Goal: Information Seeking & Learning: Learn about a topic

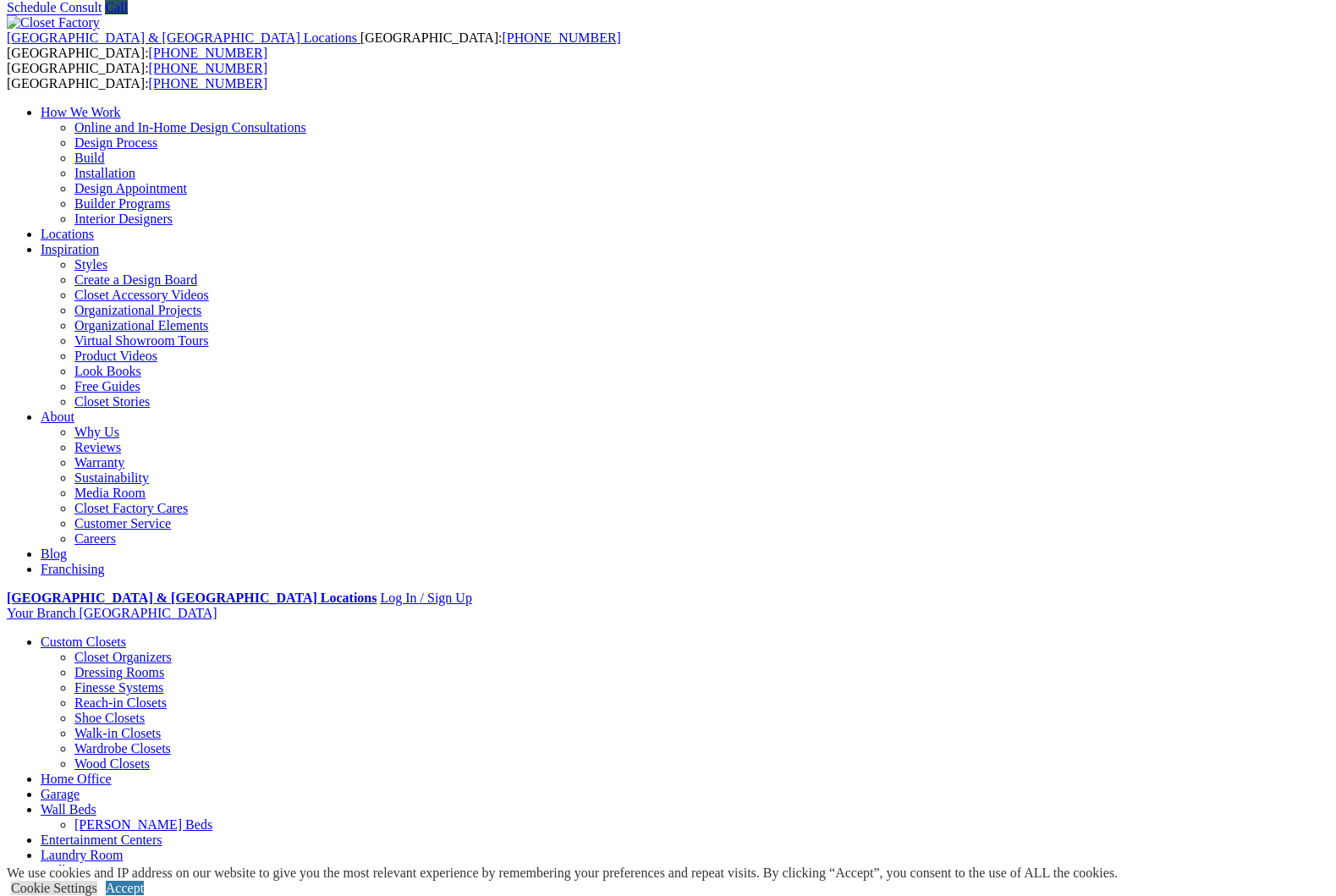
scroll to position [64, 0]
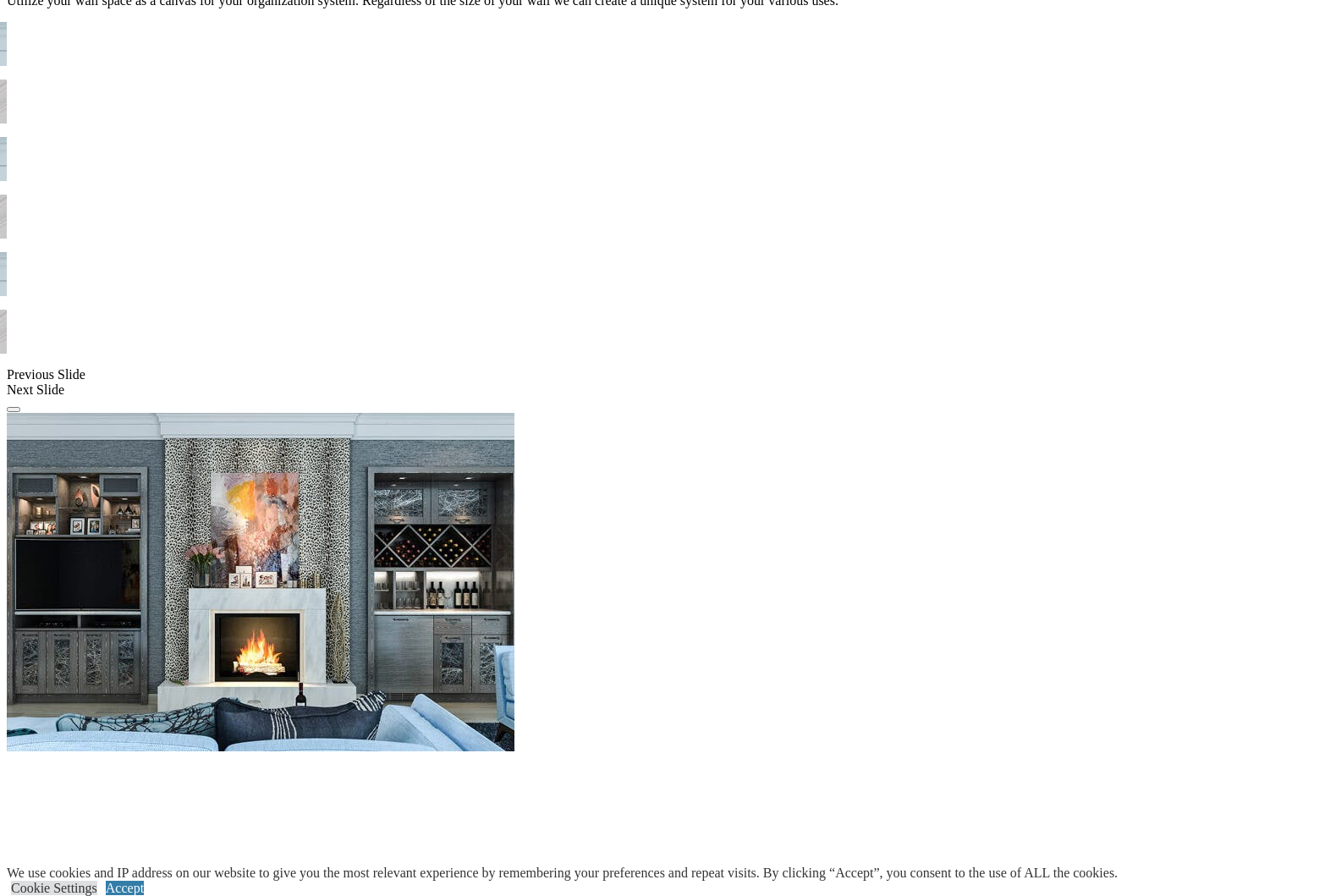
scroll to position [1185, 0]
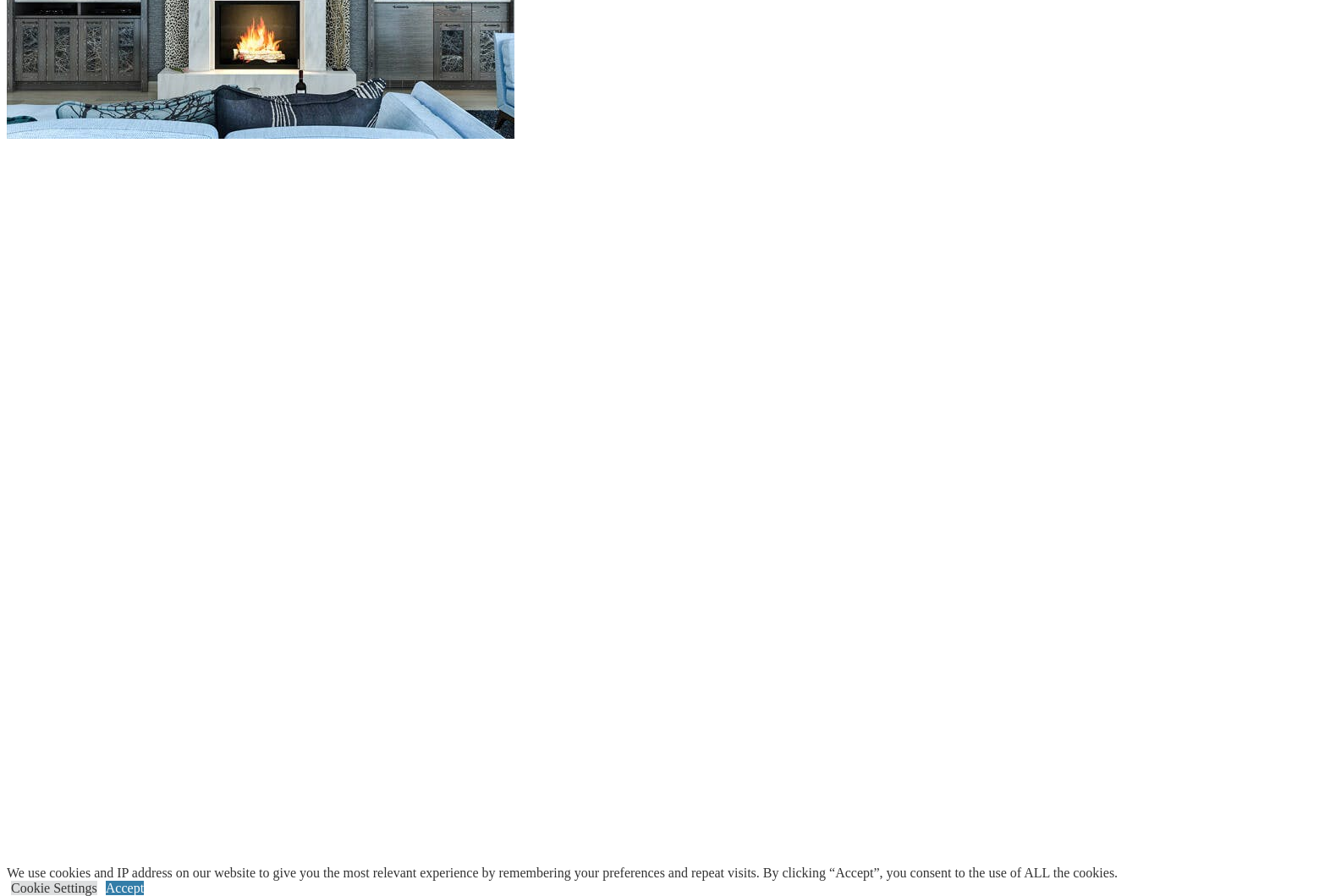
scroll to position [1755, 0]
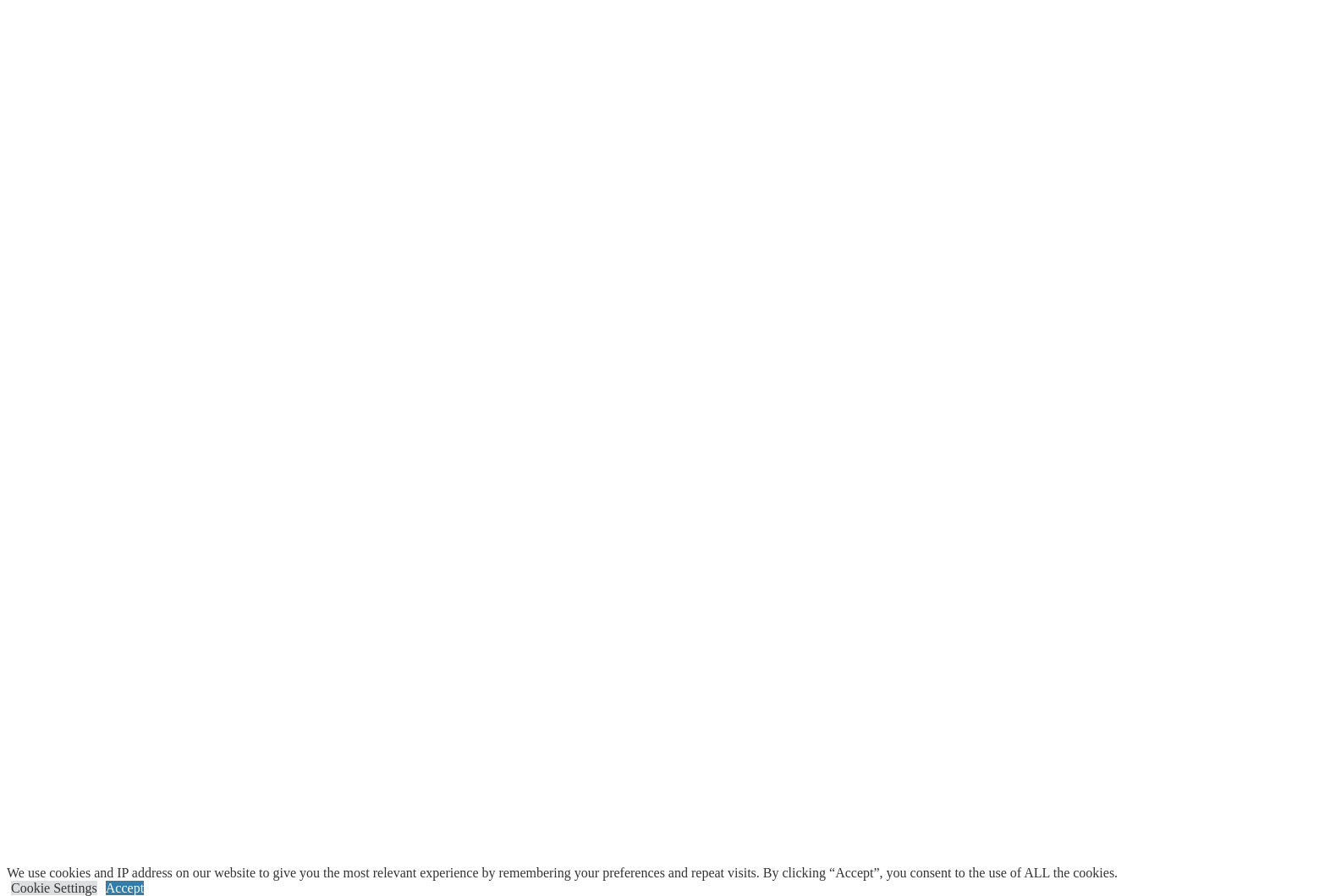
scroll to position [2052, 0]
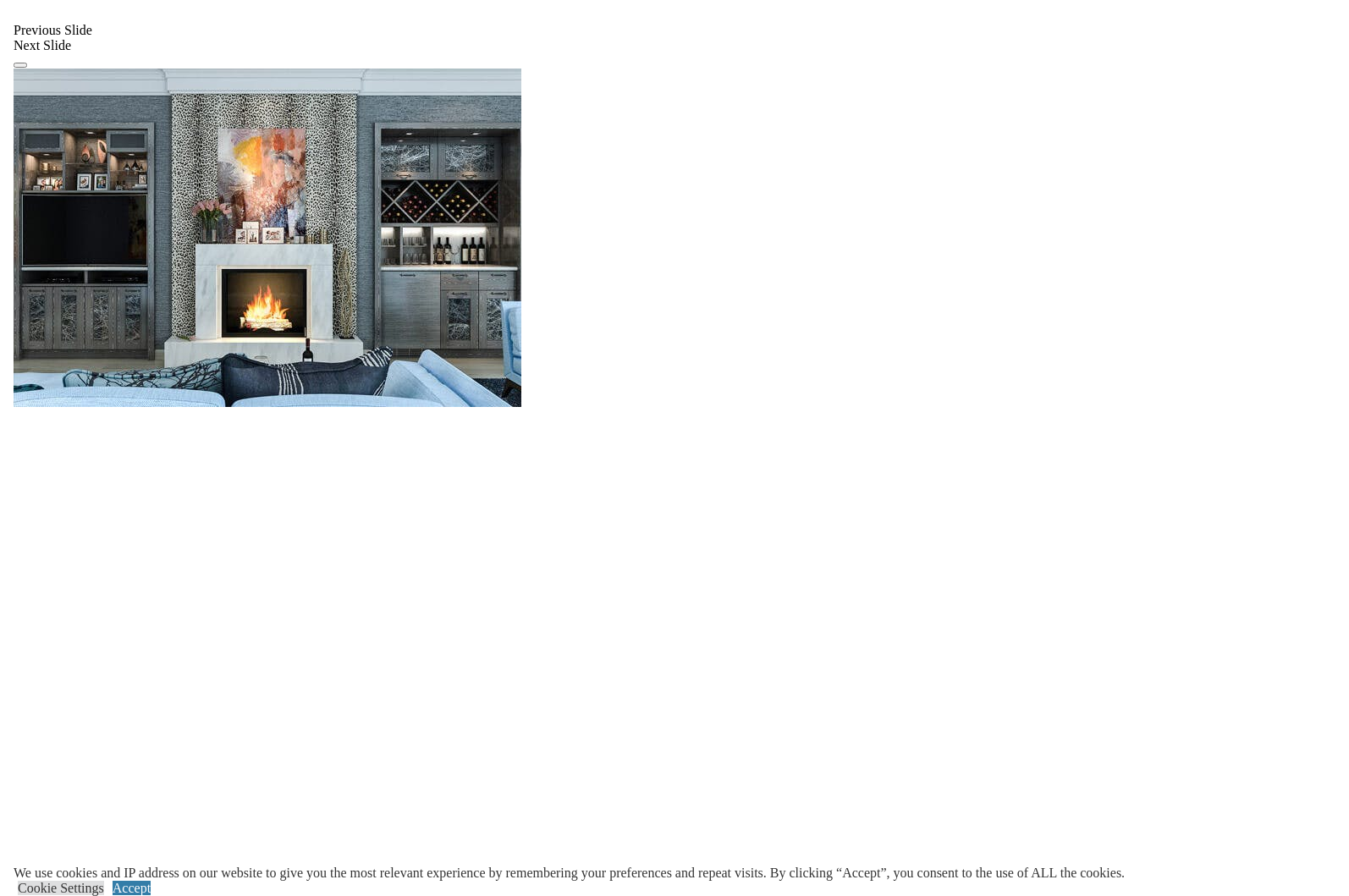
scroll to position [1501, 0]
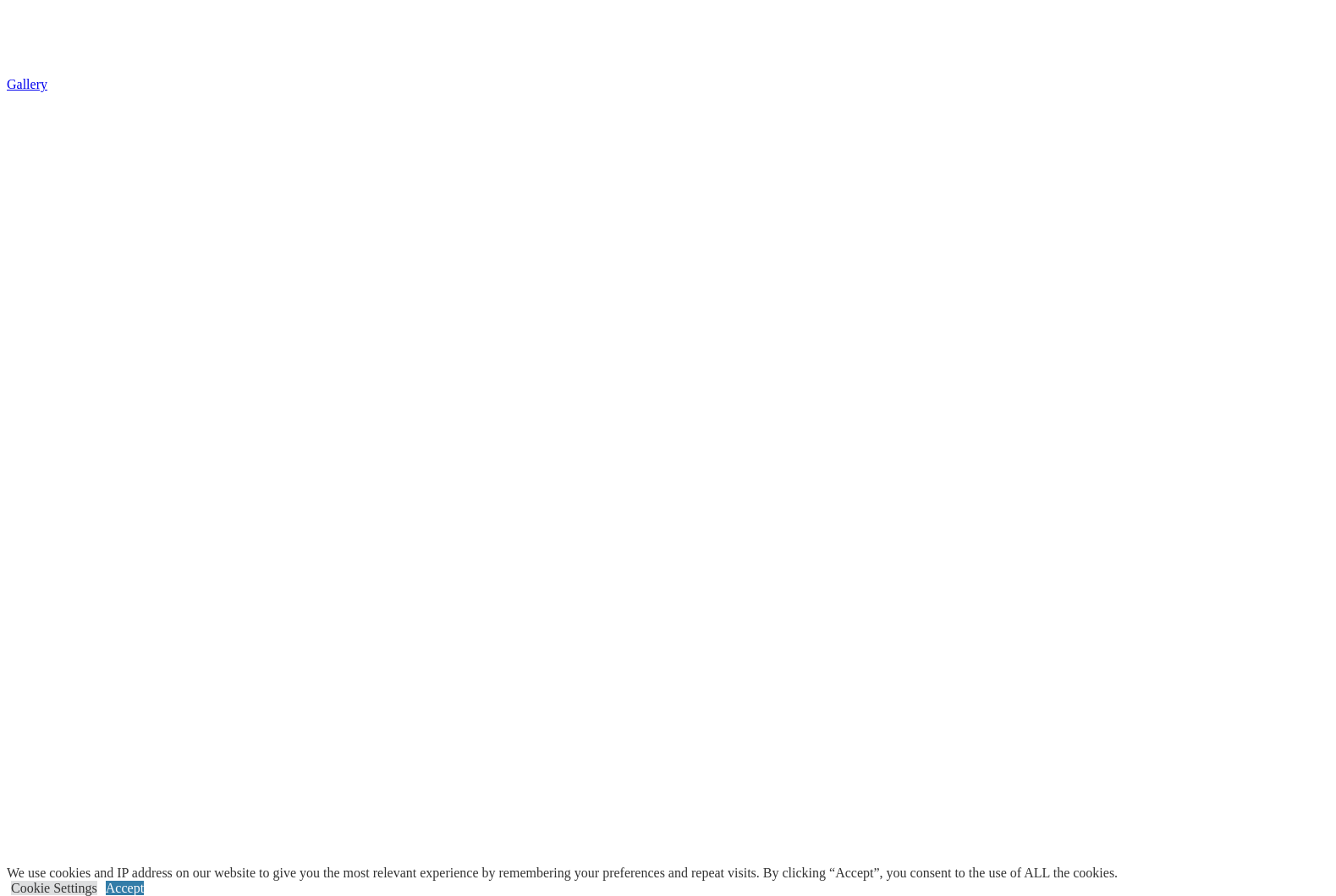
scroll to position [3170, 0]
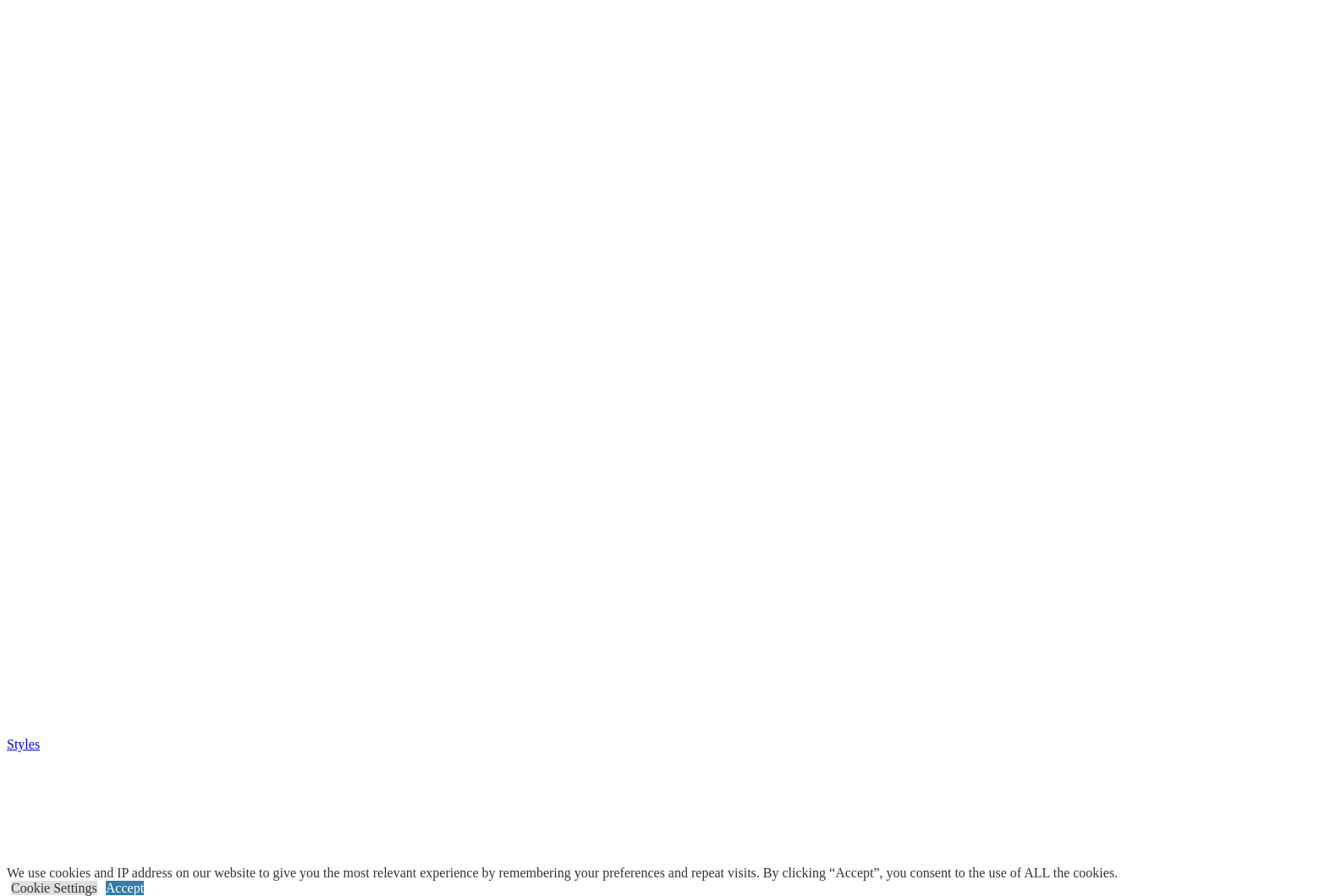
scroll to position [687, 0]
